Goal: Find specific page/section

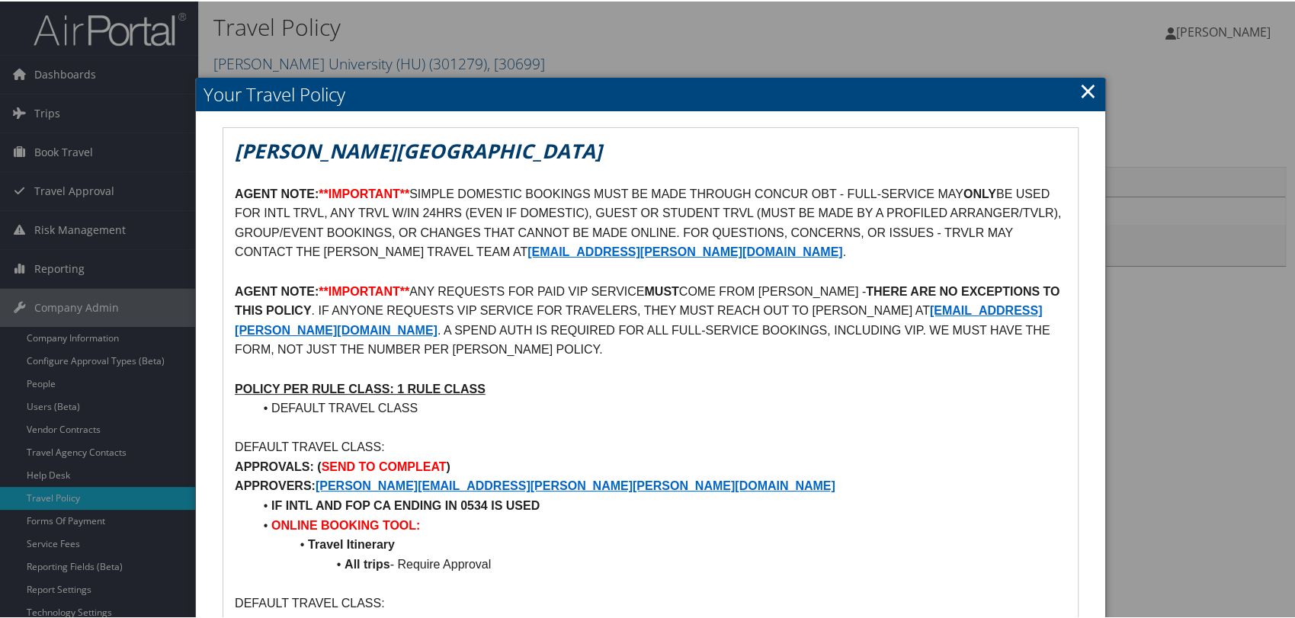
click at [1080, 75] on link "×" at bounding box center [1088, 89] width 18 height 30
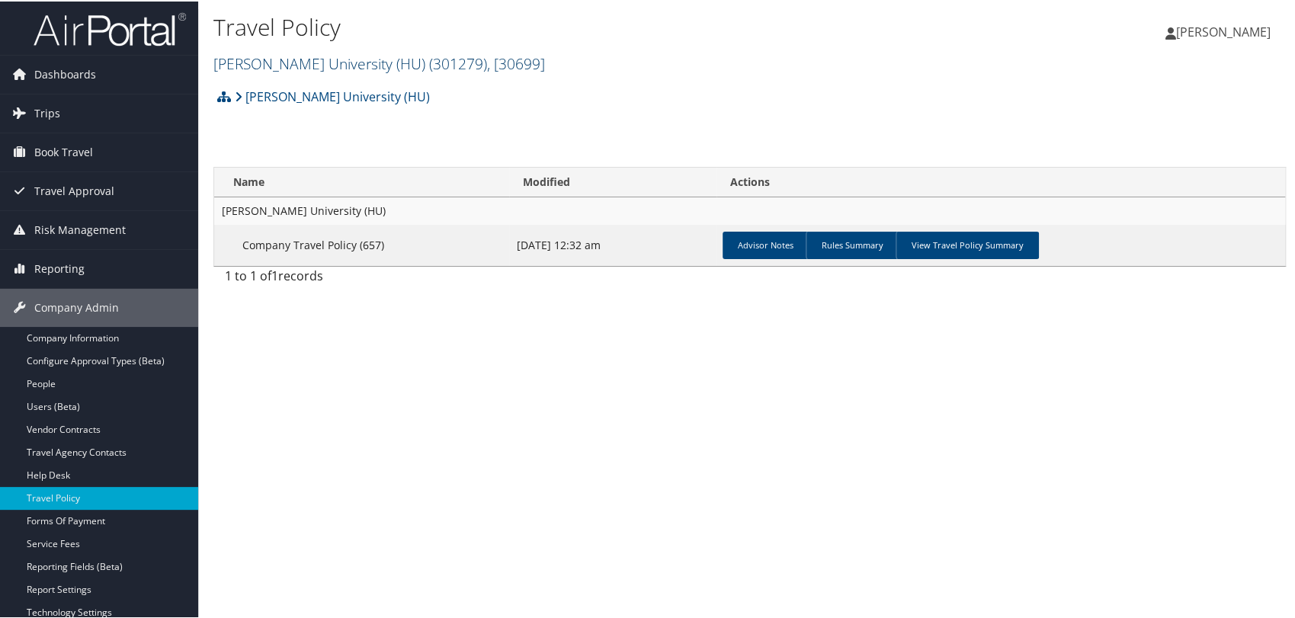
click at [354, 63] on link "Howard University (HU) ( 301279 ) , [ 30699 ]" at bounding box center [379, 62] width 332 height 21
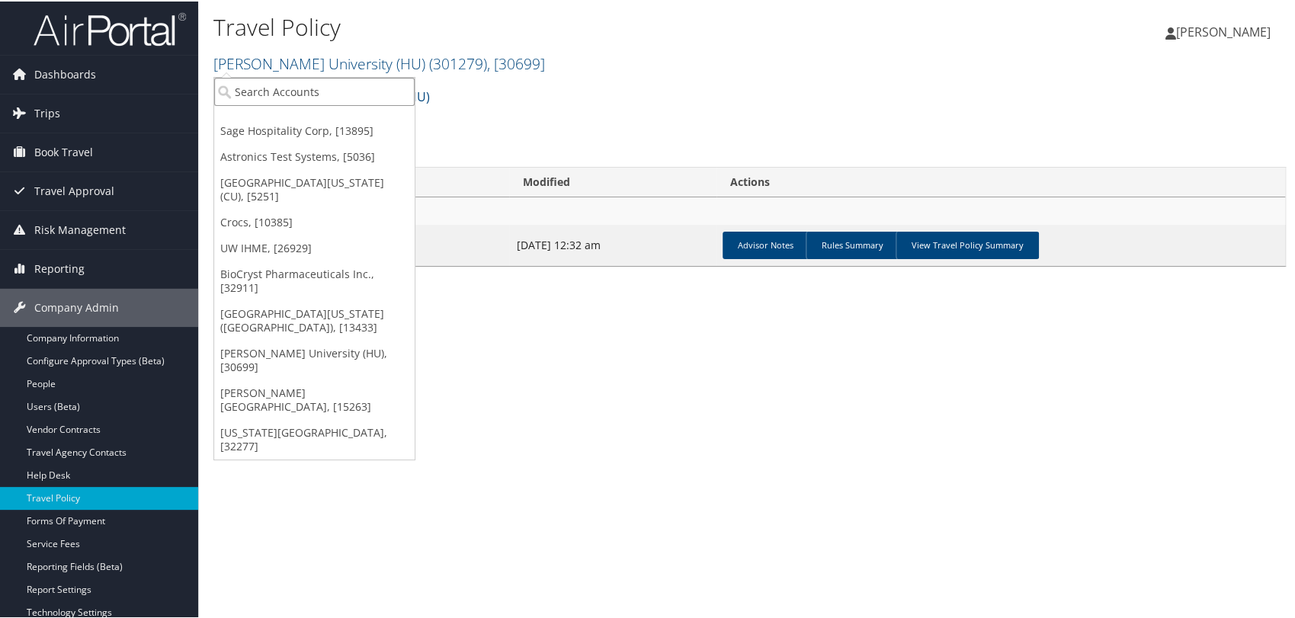
click at [297, 94] on input "search" at bounding box center [314, 90] width 200 height 28
type input "SMITH"
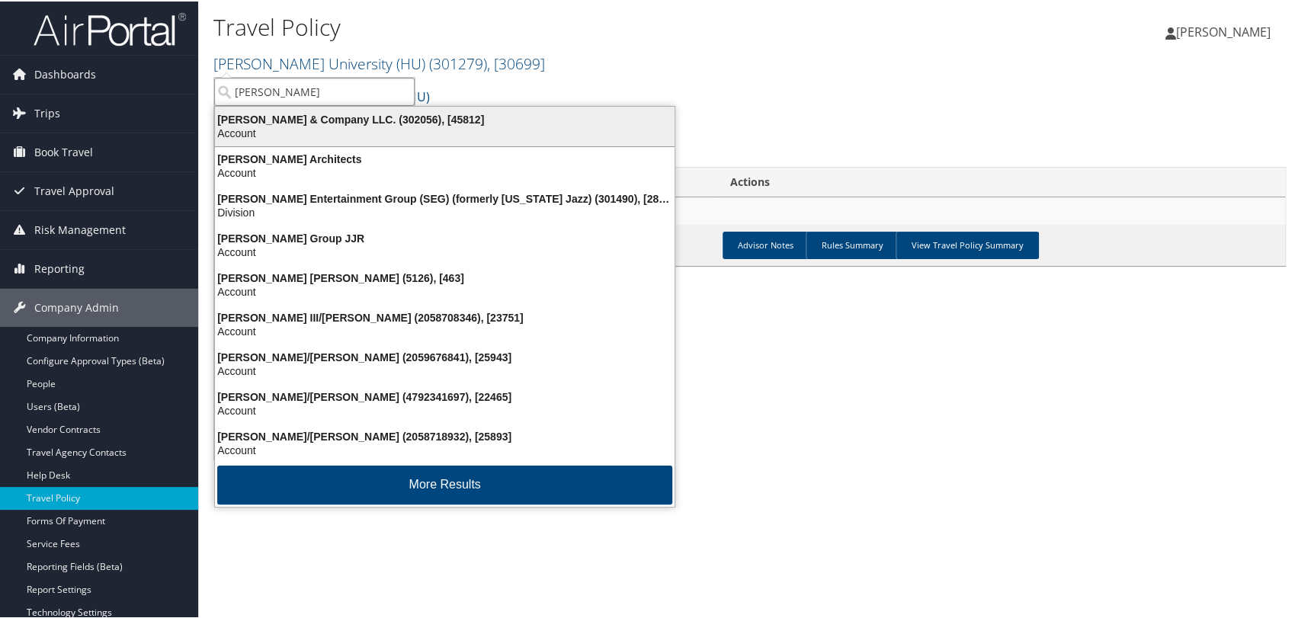
click at [292, 135] on div "Account" at bounding box center [445, 132] width 478 height 14
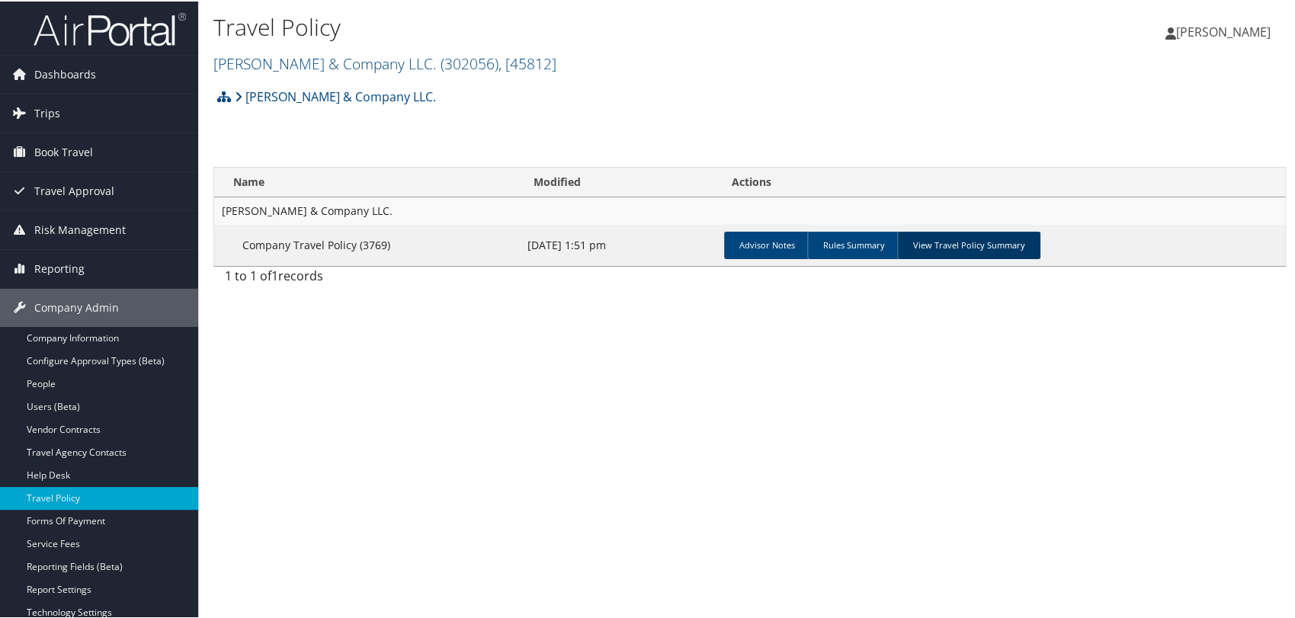
click at [913, 252] on link "View Travel Policy Summary" at bounding box center [968, 243] width 143 height 27
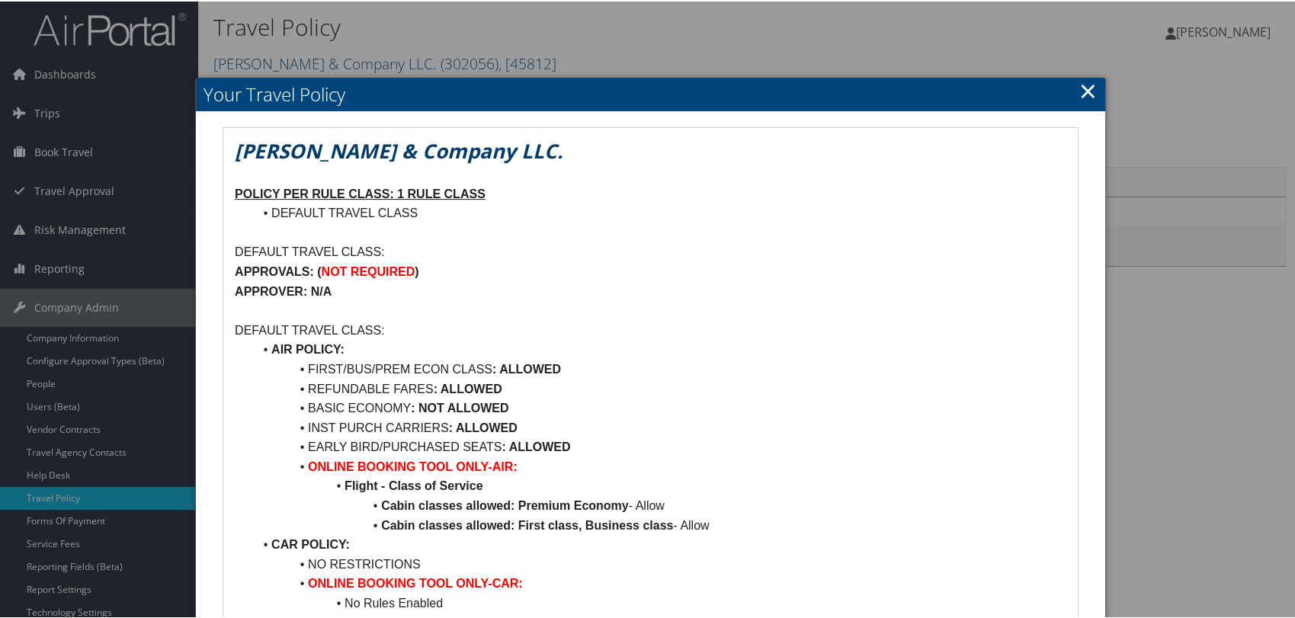
click at [864, 274] on p "APPROVALS: ( NOT REQUIRED )" at bounding box center [651, 271] width 832 height 20
click at [1079, 87] on link "×" at bounding box center [1088, 89] width 18 height 30
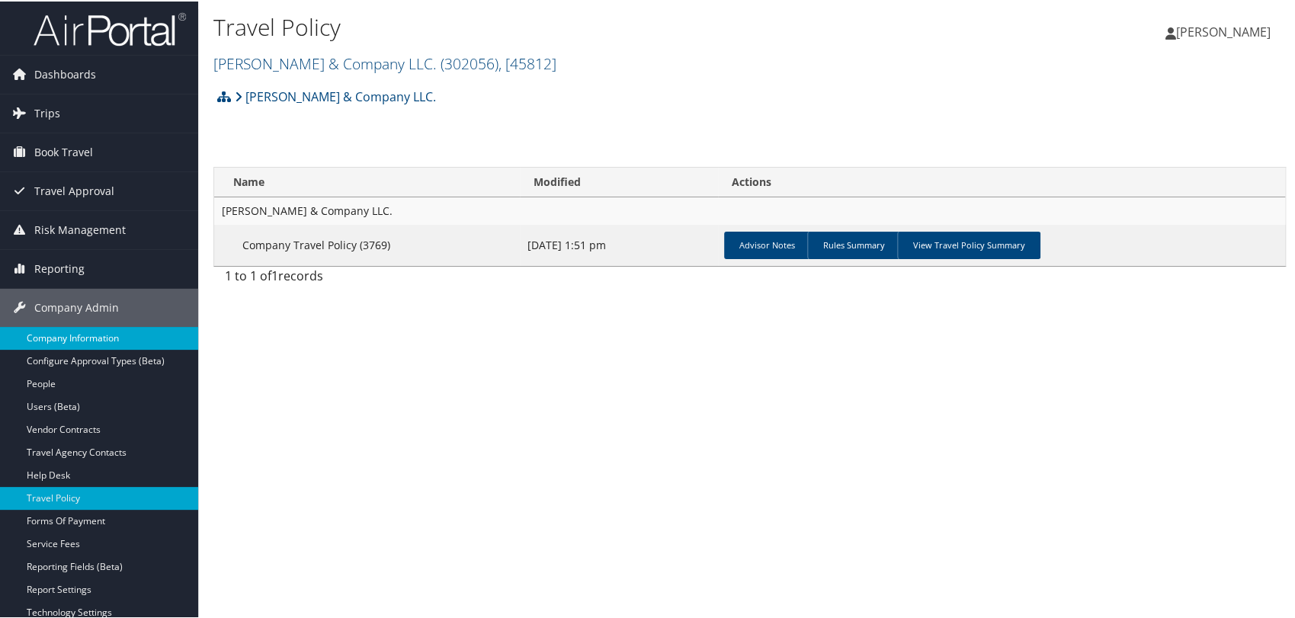
click at [76, 332] on link "Company Information" at bounding box center [99, 336] width 198 height 23
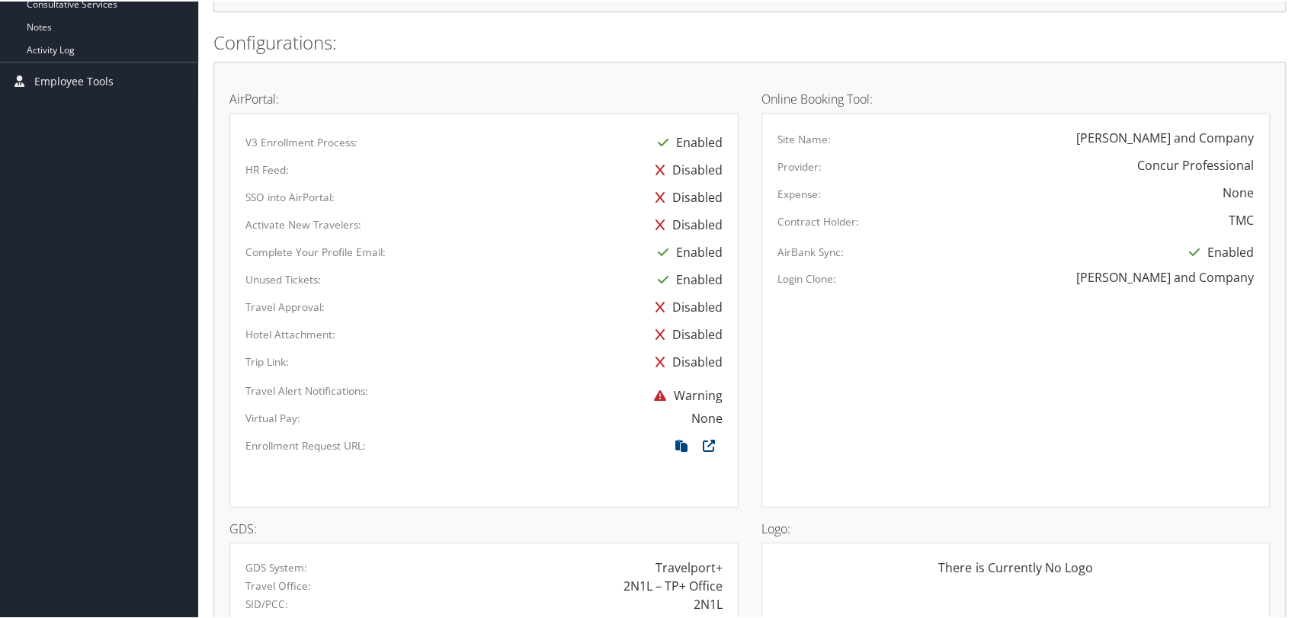
scroll to position [882, 0]
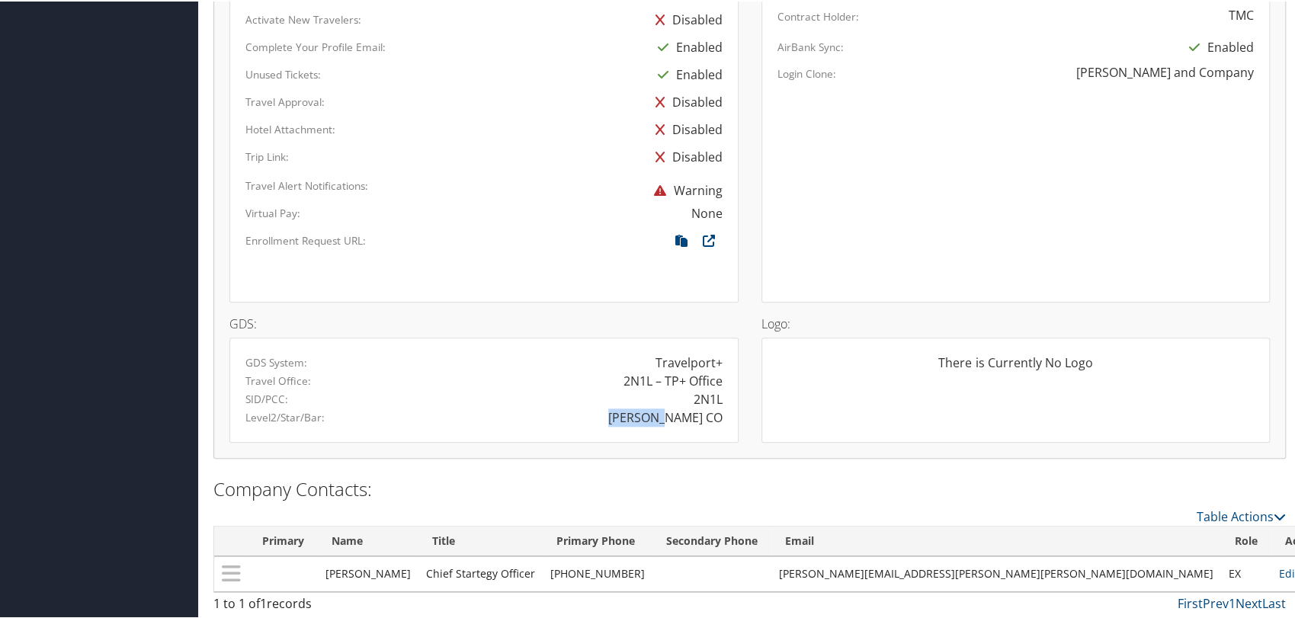
drag, startPoint x: 659, startPoint y: 417, endPoint x: 717, endPoint y: 422, distance: 58.9
click at [717, 422] on div "[PERSON_NAME] CO" at bounding box center [609, 416] width 250 height 18
copy div "[PERSON_NAME] CO"
